Goal: Transaction & Acquisition: Purchase product/service

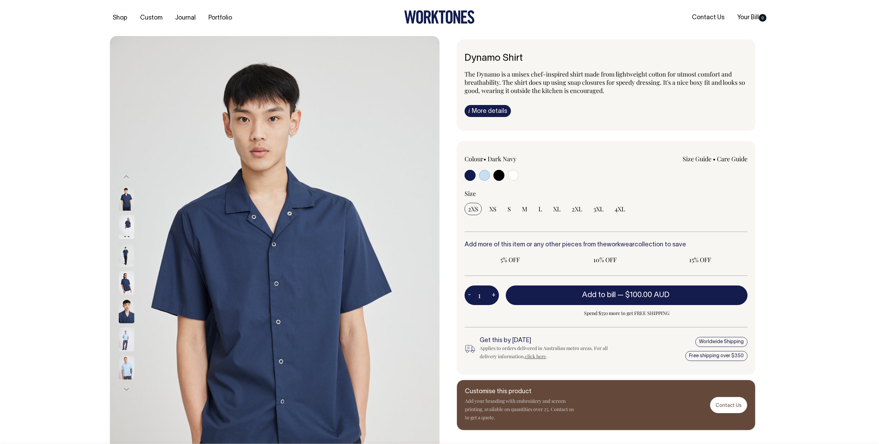
radio input "true"
select select "Off-White"
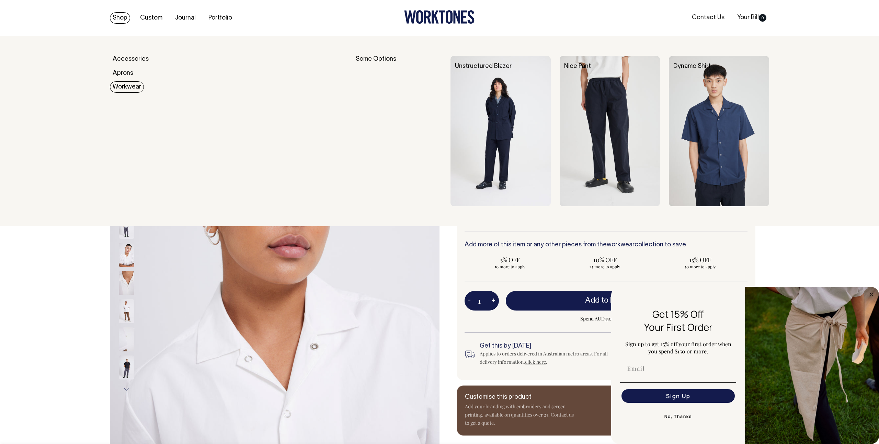
click at [132, 88] on link "Workwear" at bounding box center [127, 86] width 34 height 11
